Goal: Task Accomplishment & Management: Use online tool/utility

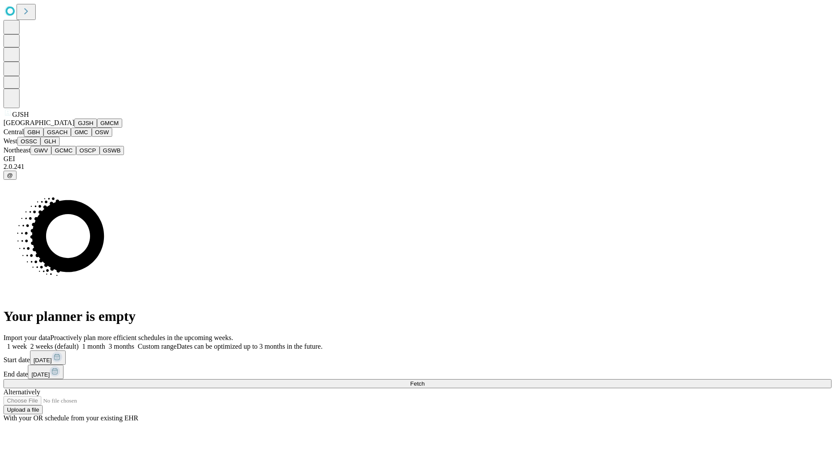
click at [74, 128] on button "GJSH" at bounding box center [85, 123] width 23 height 9
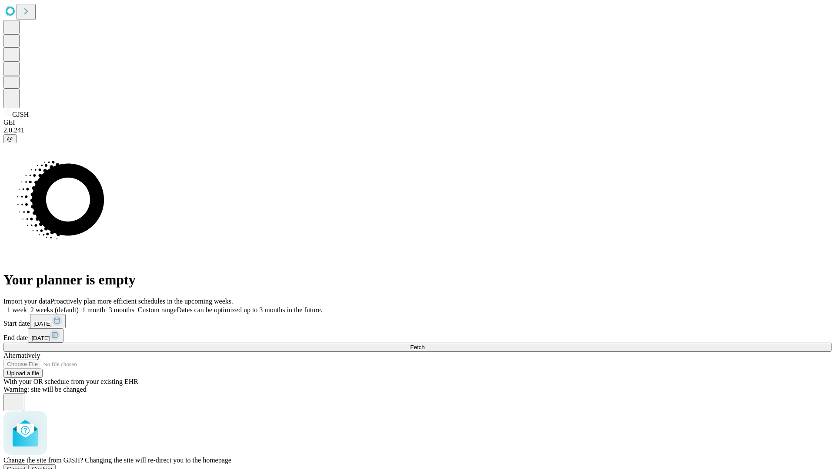
click at [53, 466] on span "Confirm" at bounding box center [42, 469] width 20 height 7
click at [27, 306] on label "1 week" at bounding box center [14, 309] width 23 height 7
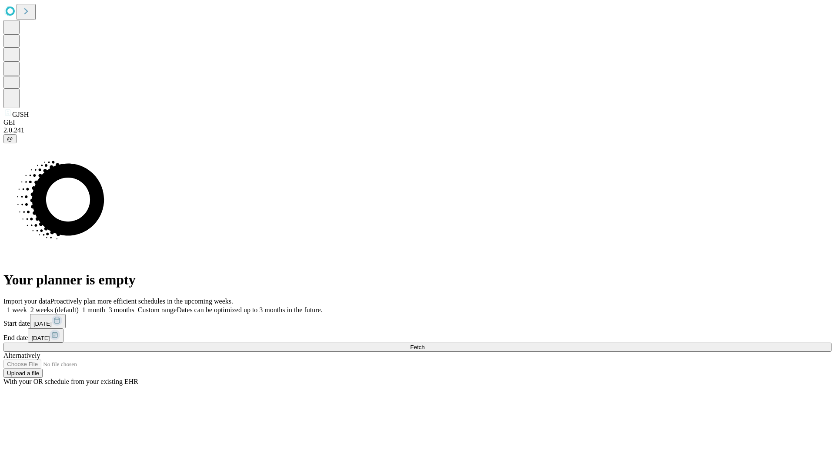
click at [424, 344] on span "Fetch" at bounding box center [417, 347] width 14 height 7
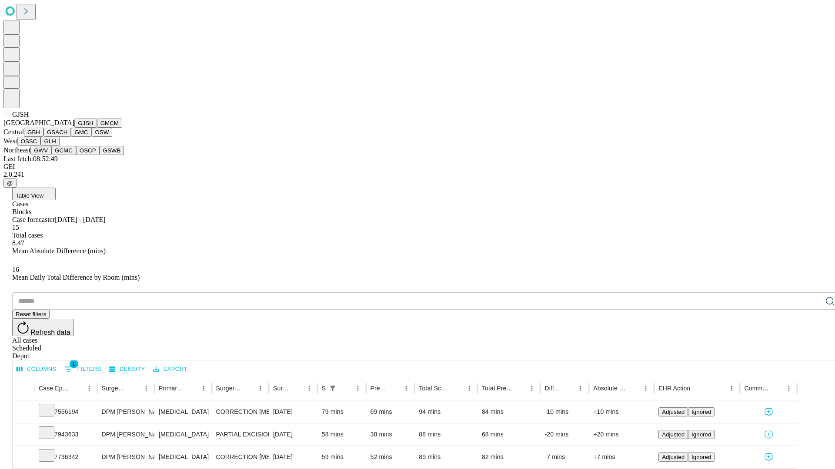
click at [97, 128] on button "GMCM" at bounding box center [109, 123] width 25 height 9
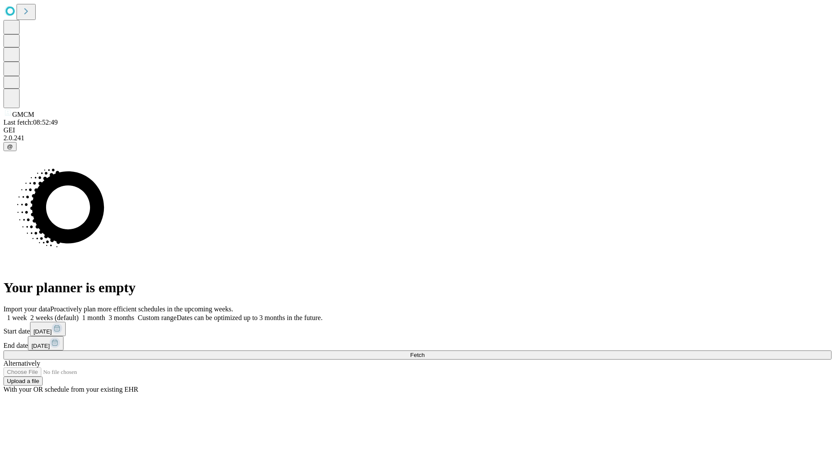
click at [424, 352] on span "Fetch" at bounding box center [417, 355] width 14 height 7
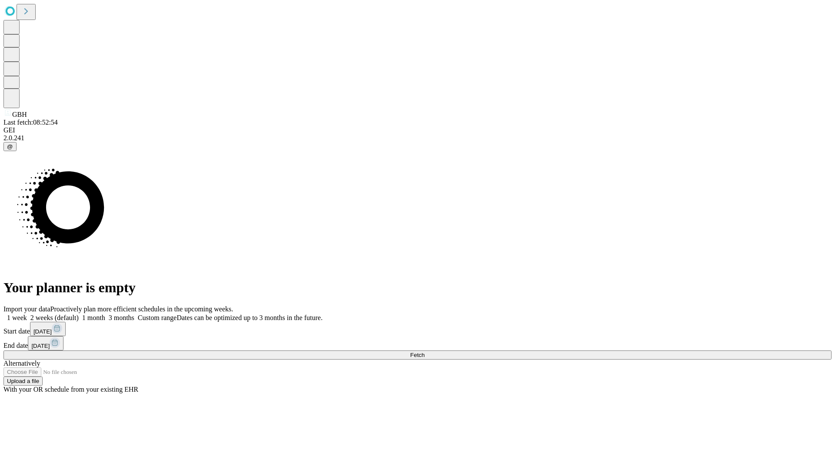
click at [27, 314] on label "1 week" at bounding box center [14, 317] width 23 height 7
click at [424, 352] on span "Fetch" at bounding box center [417, 355] width 14 height 7
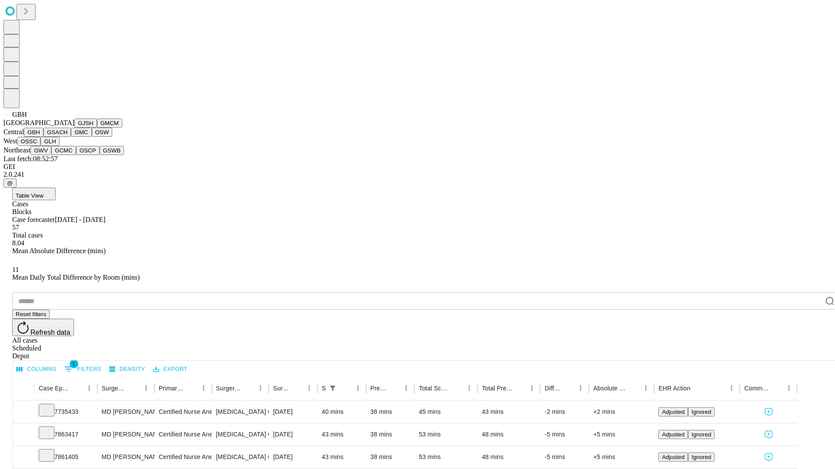
click at [67, 137] on button "GSACH" at bounding box center [56, 132] width 27 height 9
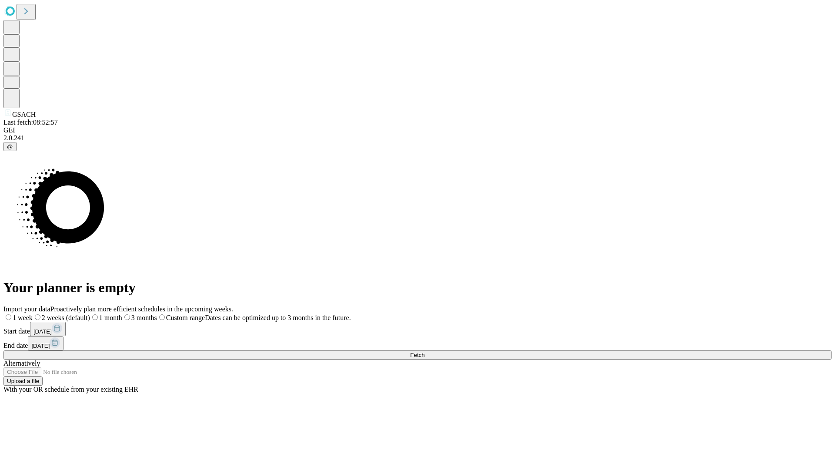
click at [33, 314] on label "1 week" at bounding box center [17, 317] width 29 height 7
click at [424, 352] on span "Fetch" at bounding box center [417, 355] width 14 height 7
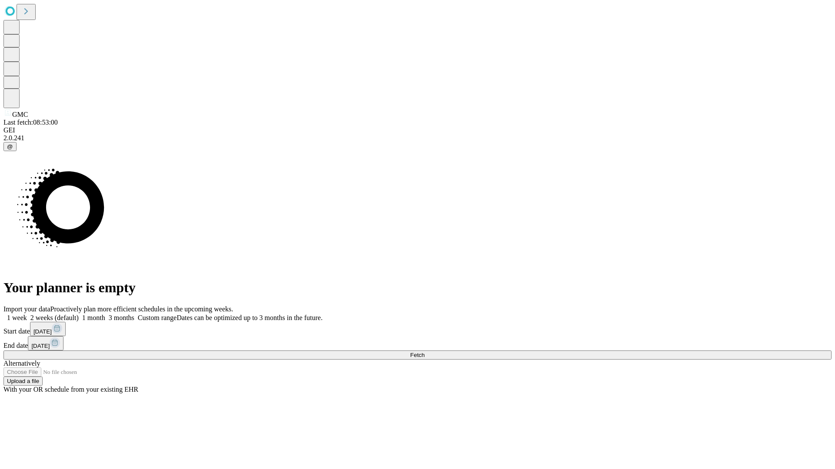
click at [27, 314] on label "1 week" at bounding box center [14, 317] width 23 height 7
click at [424, 352] on span "Fetch" at bounding box center [417, 355] width 14 height 7
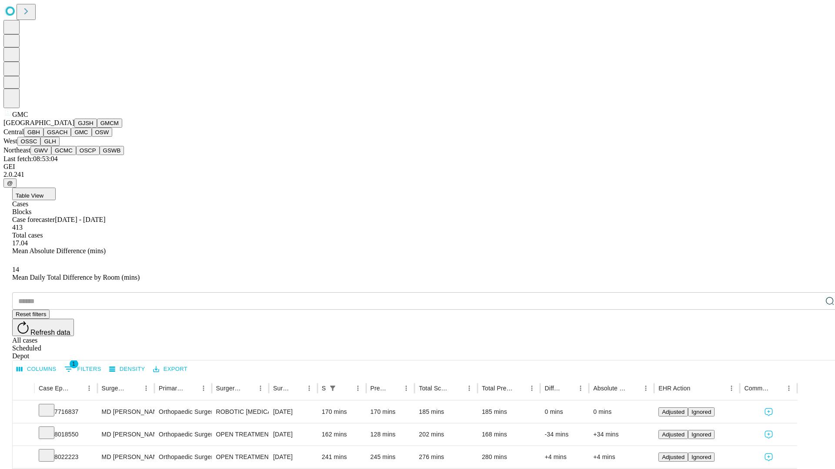
click at [92, 137] on button "OSW" at bounding box center [102, 132] width 21 height 9
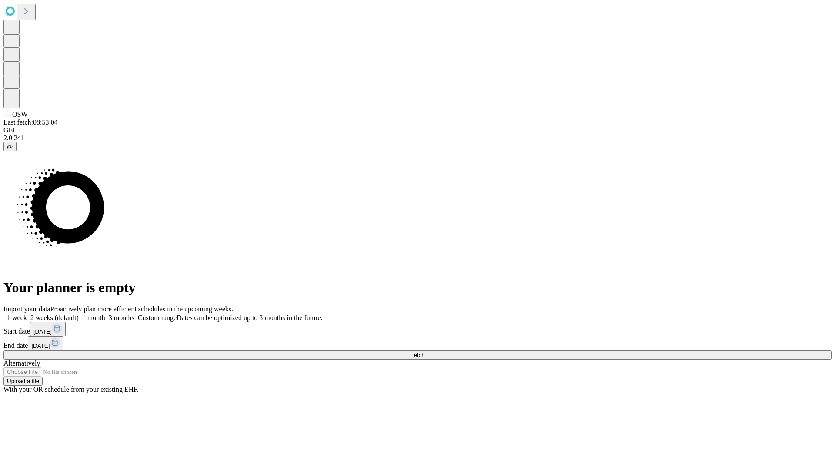
click at [424, 352] on span "Fetch" at bounding box center [417, 355] width 14 height 7
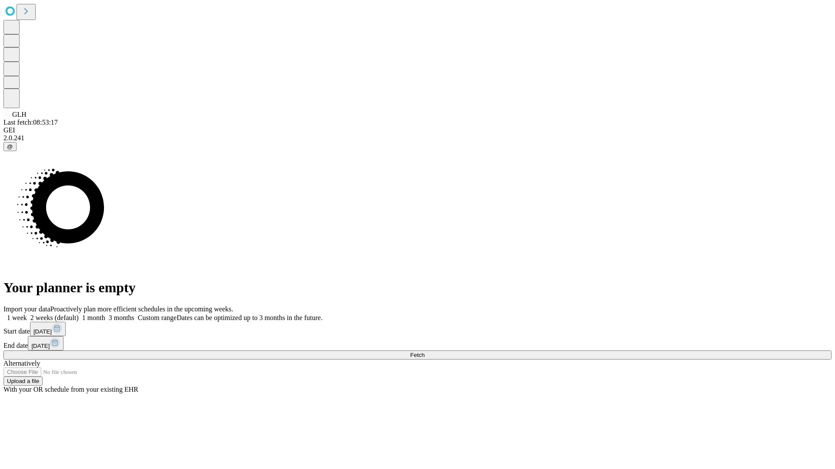
click at [27, 314] on label "1 week" at bounding box center [14, 317] width 23 height 7
click at [424, 352] on span "Fetch" at bounding box center [417, 355] width 14 height 7
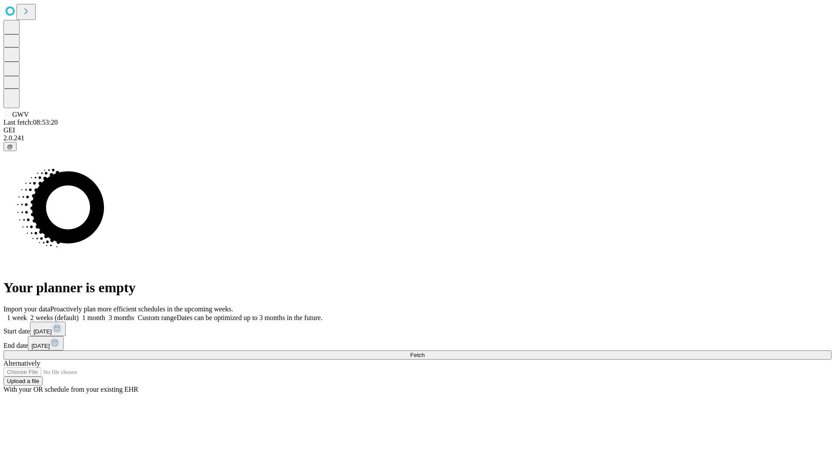
click at [27, 314] on label "1 week" at bounding box center [14, 317] width 23 height 7
click at [424, 352] on span "Fetch" at bounding box center [417, 355] width 14 height 7
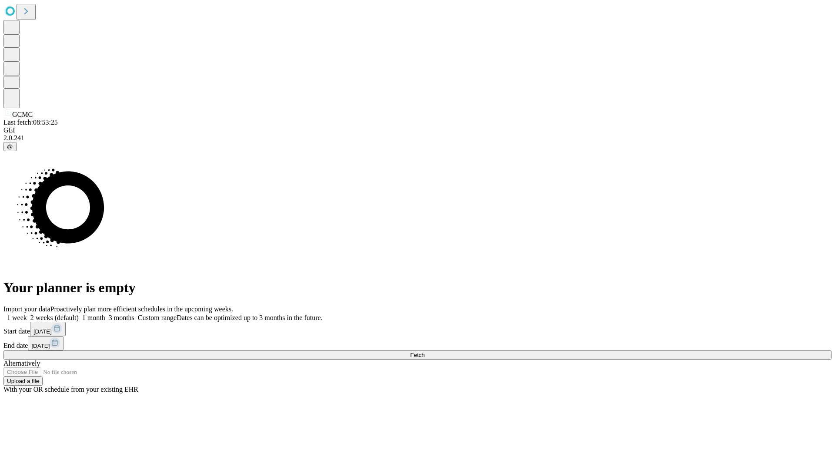
click at [27, 314] on label "1 week" at bounding box center [14, 317] width 23 height 7
click at [424, 352] on span "Fetch" at bounding box center [417, 355] width 14 height 7
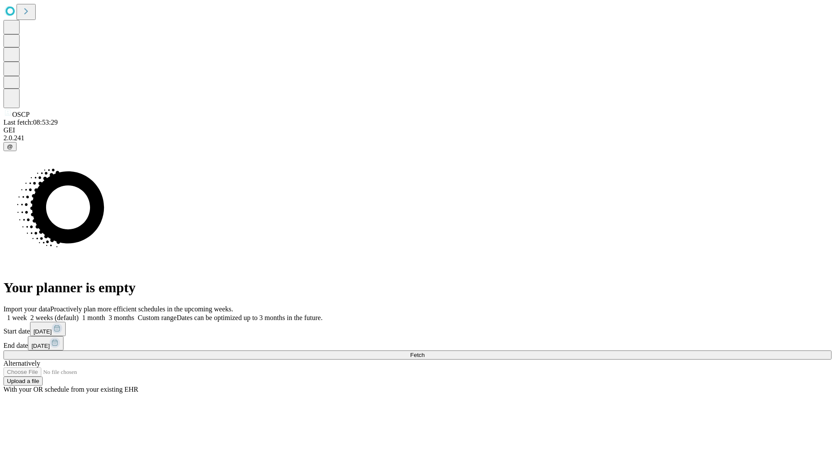
click at [27, 314] on label "1 week" at bounding box center [14, 317] width 23 height 7
click at [424, 352] on span "Fetch" at bounding box center [417, 355] width 14 height 7
